Goal: Task Accomplishment & Management: Use online tool/utility

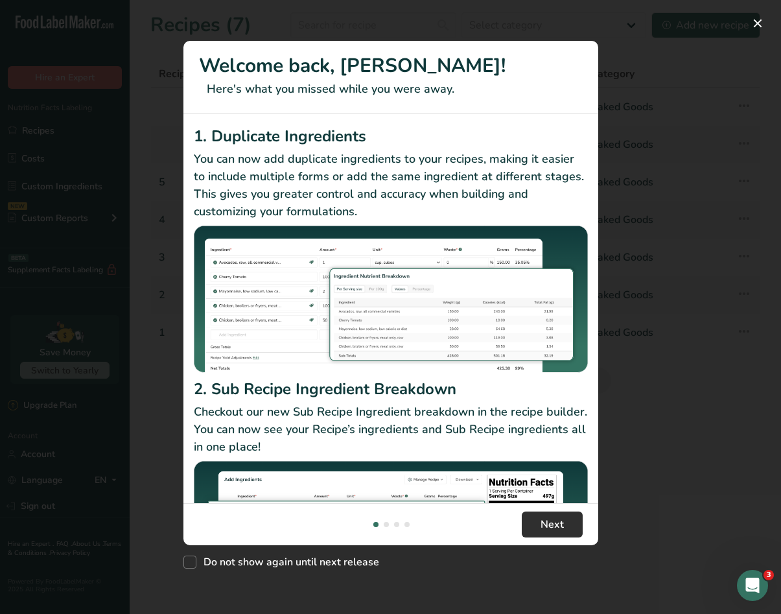
click at [536, 518] on button "Next" at bounding box center [552, 524] width 61 height 26
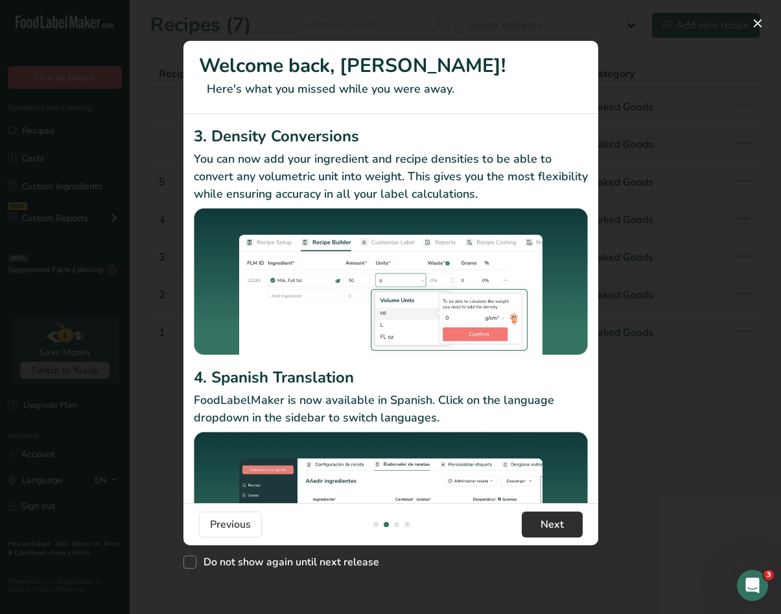
click at [536, 518] on button "Next" at bounding box center [552, 524] width 61 height 26
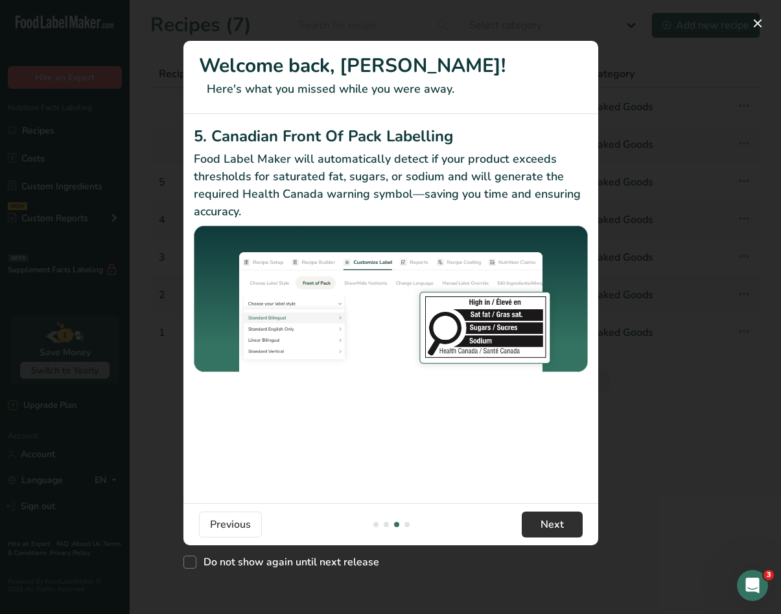
click at [536, 518] on button "Next" at bounding box center [552, 524] width 61 height 26
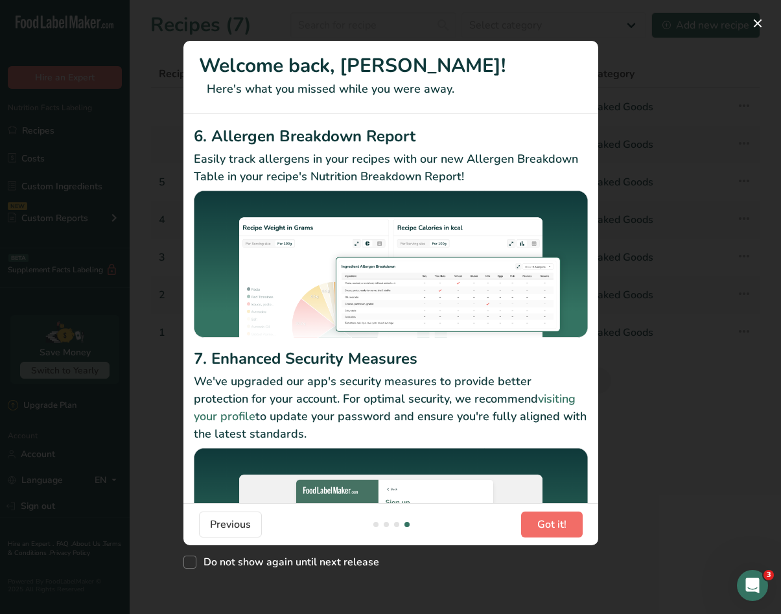
click at [536, 518] on button "Got it!" at bounding box center [552, 524] width 62 height 26
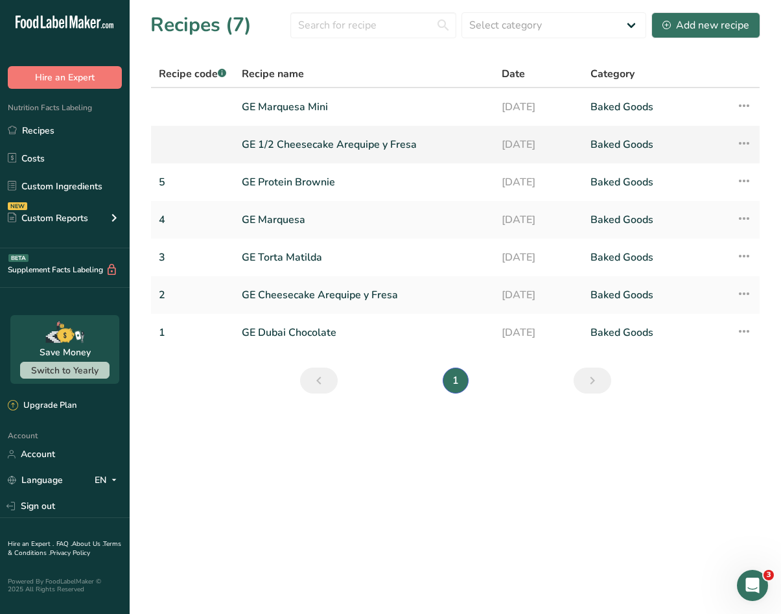
click at [179, 146] on link at bounding box center [192, 144] width 67 height 27
click at [283, 144] on link "GE 1/2 Cheesecake Arequipe y Fresa" at bounding box center [364, 144] width 244 height 27
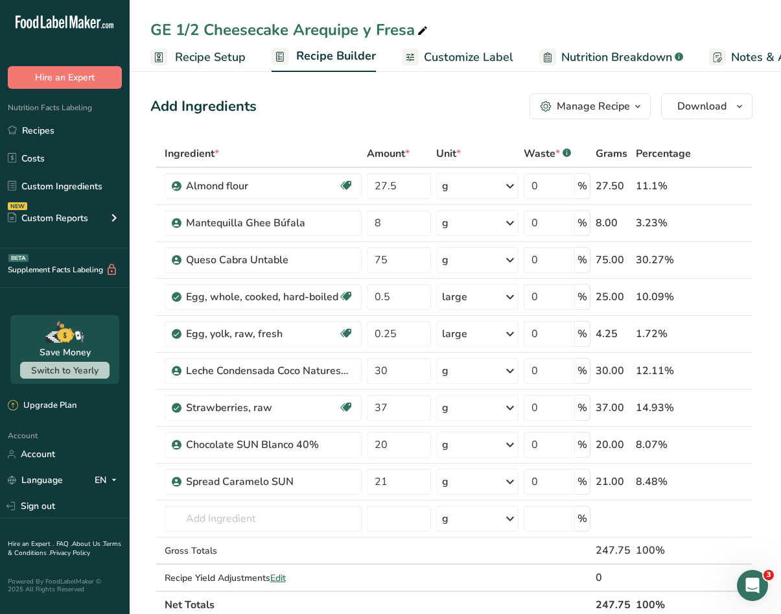
click at [192, 59] on span "Recipe Setup" at bounding box center [210, 57] width 71 height 17
click at [213, 57] on span "Recipe Setup" at bounding box center [205, 57] width 71 height 17
click at [221, 56] on span "Recipe Setup" at bounding box center [205, 57] width 71 height 17
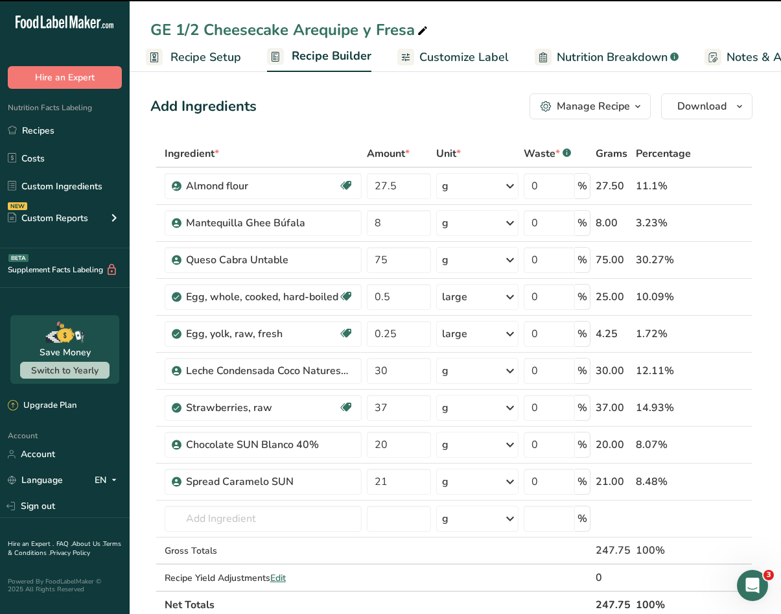
click at [192, 58] on span "Recipe Setup" at bounding box center [205, 57] width 71 height 17
click at [446, 54] on span "Customize Label" at bounding box center [463, 57] width 89 height 17
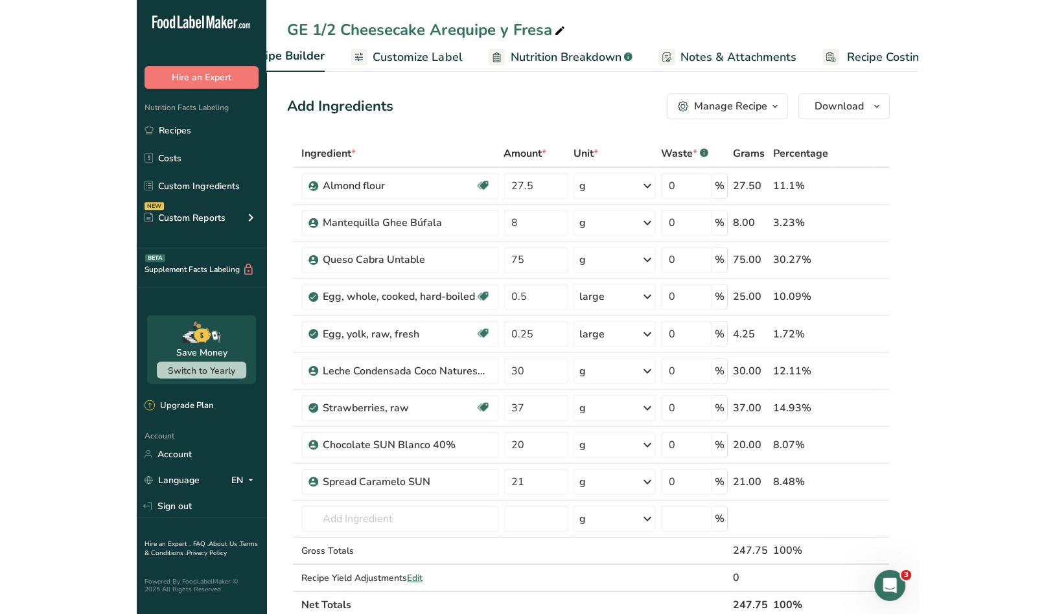
scroll to position [0, 216]
